Goal: Check status: Check status

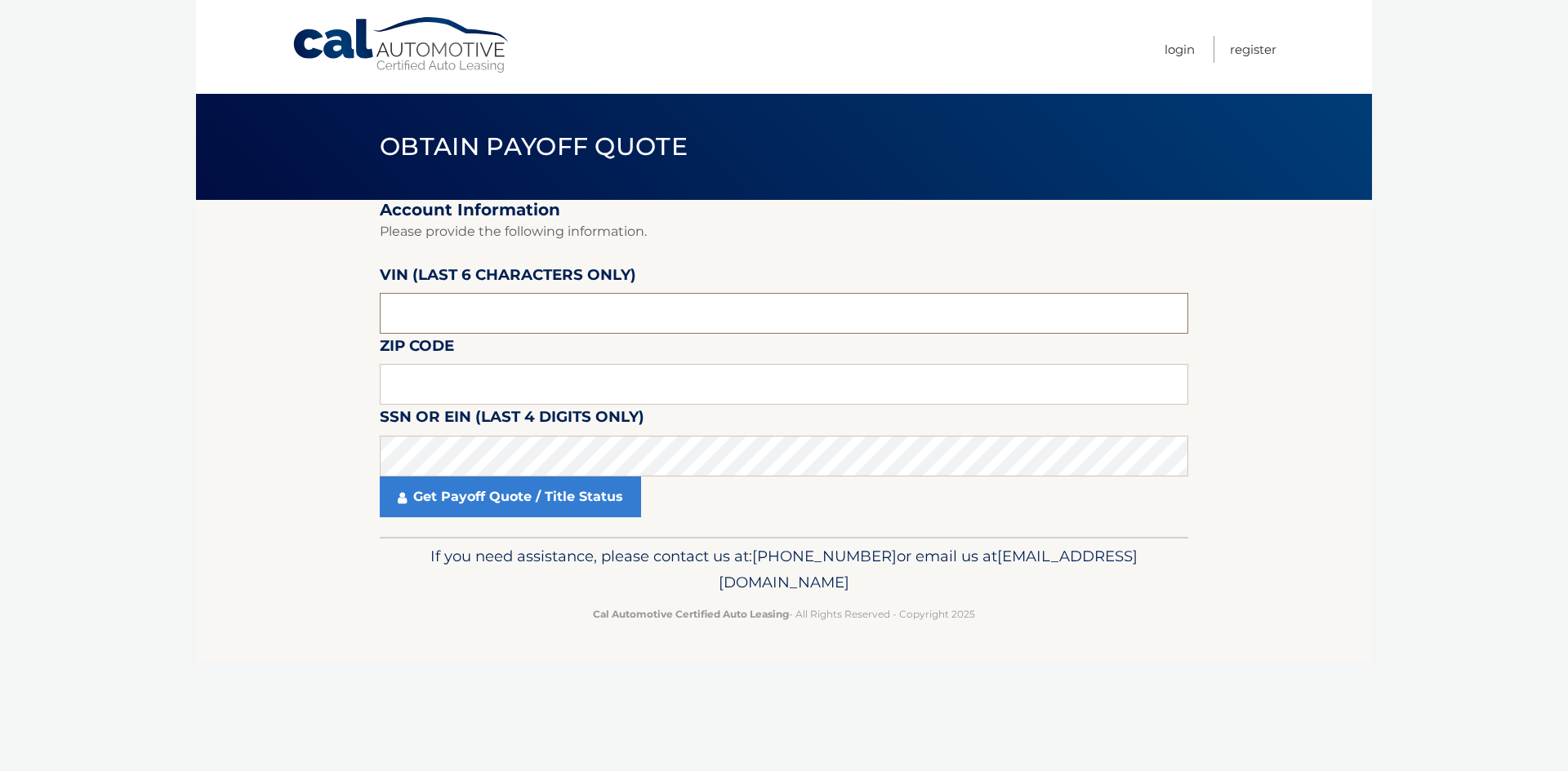
click at [448, 309] on input "text" at bounding box center [784, 313] width 809 height 41
type input "533449"
type input "18064"
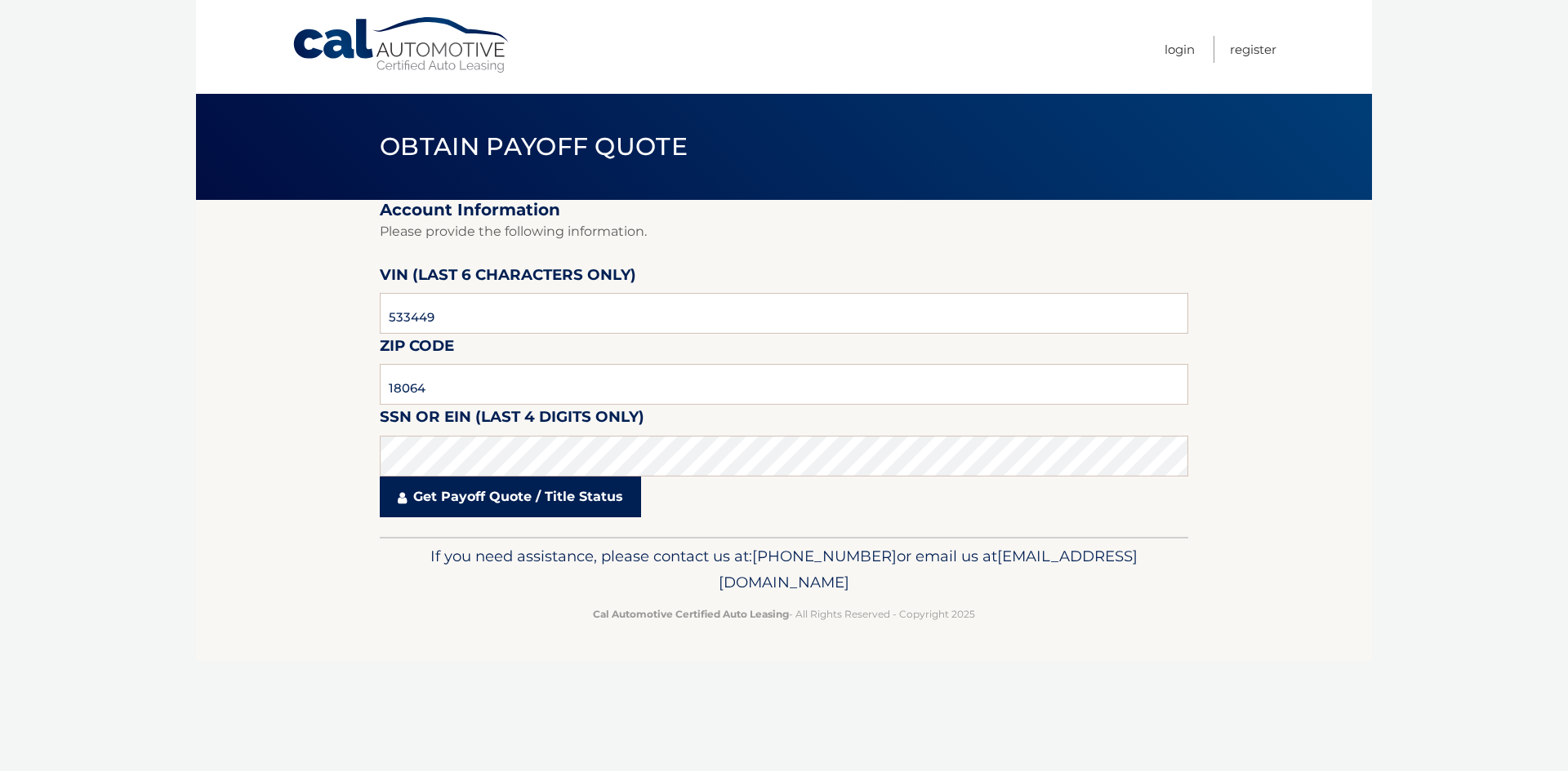
click at [481, 495] on link "Get Payoff Quote / Title Status" at bounding box center [511, 497] width 262 height 41
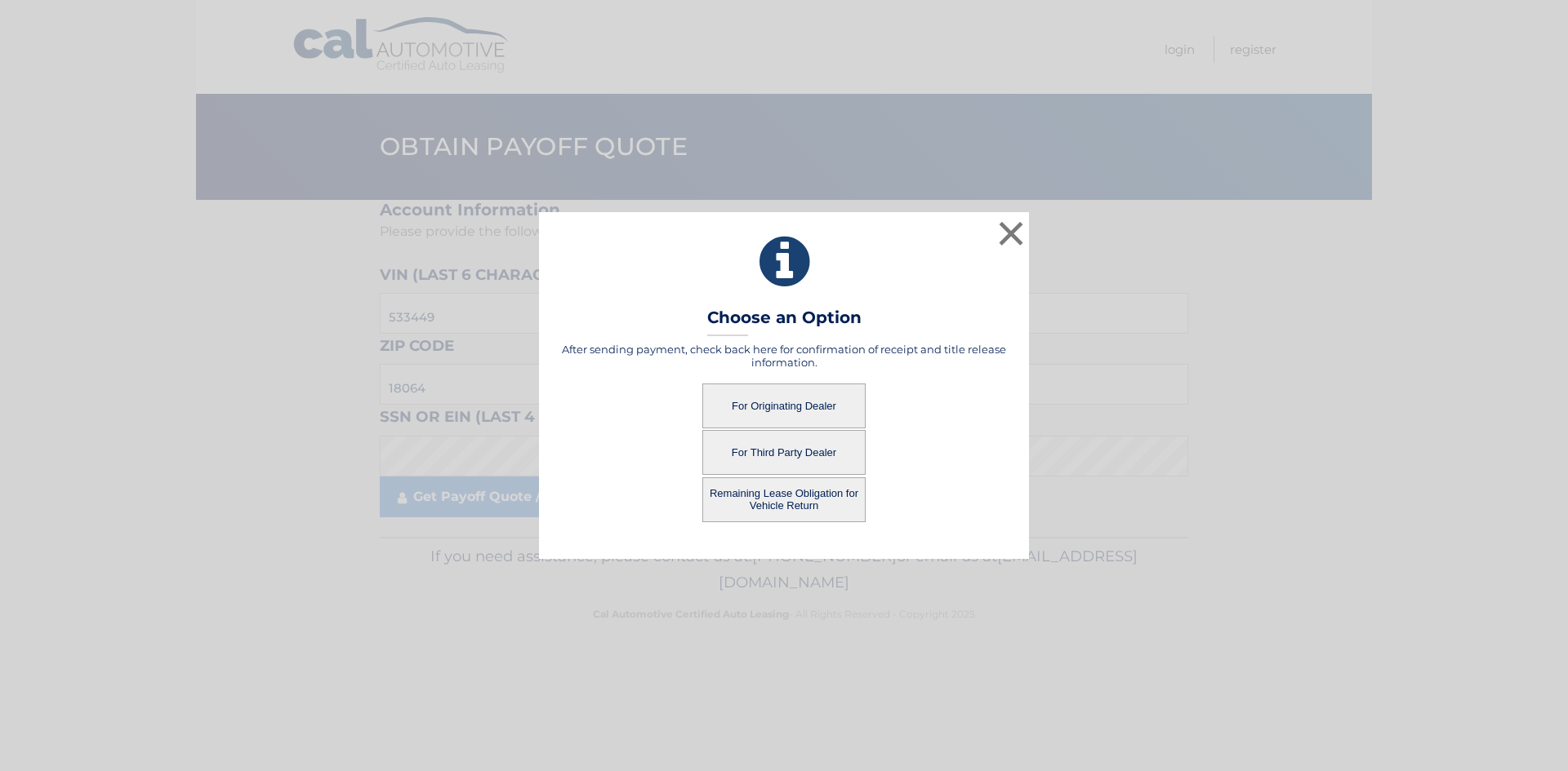
click at [789, 398] on button "For Originating Dealer" at bounding box center [784, 405] width 164 height 44
click at [787, 400] on button "For Originating Dealer" at bounding box center [784, 405] width 164 height 44
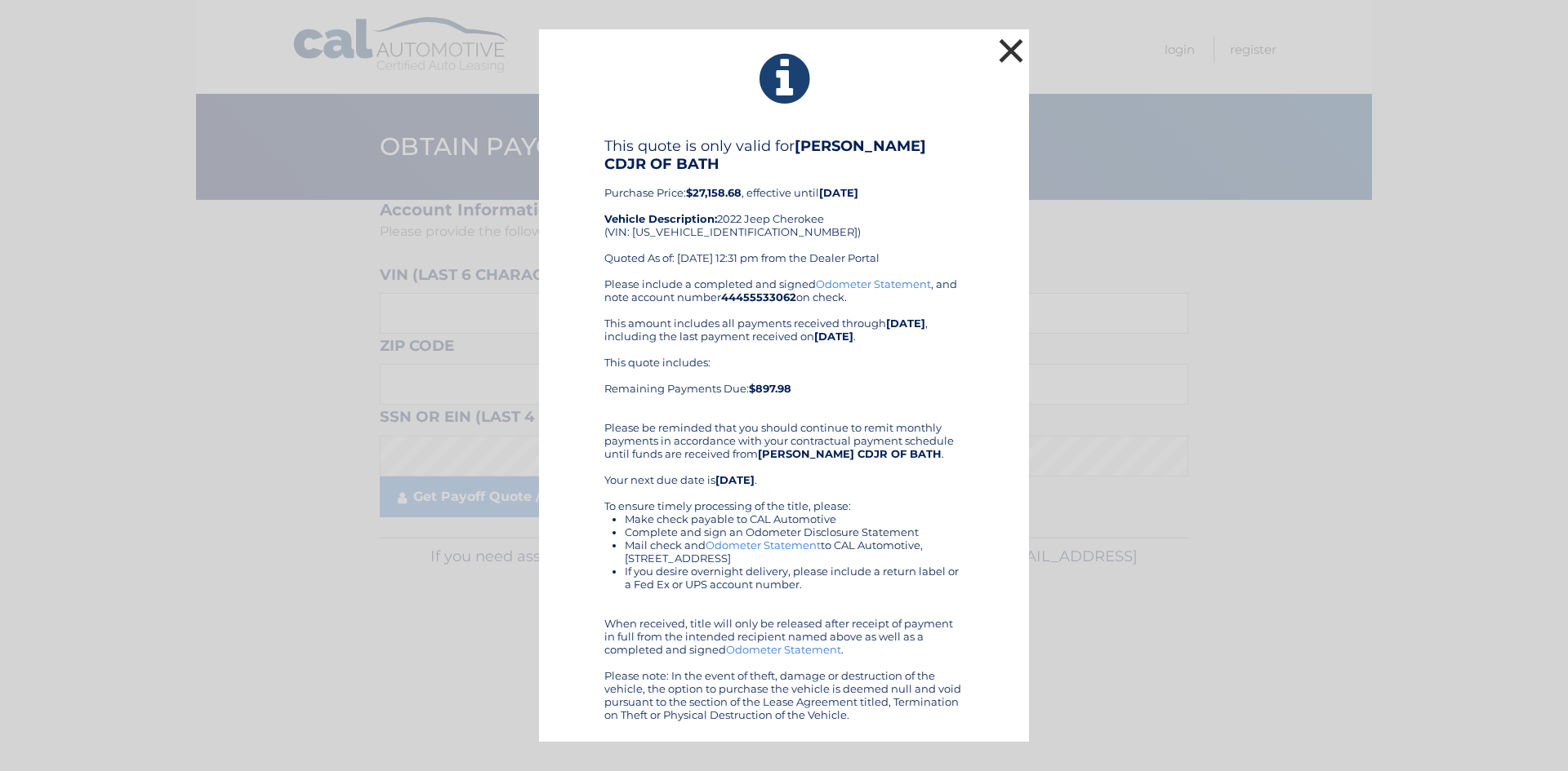
click at [1015, 49] on button "×" at bounding box center [1011, 51] width 33 height 33
